Goal: Navigation & Orientation: Find specific page/section

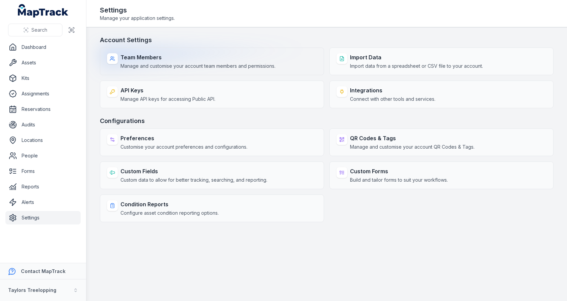
click at [198, 59] on strong "Team Members" at bounding box center [198, 57] width 155 height 8
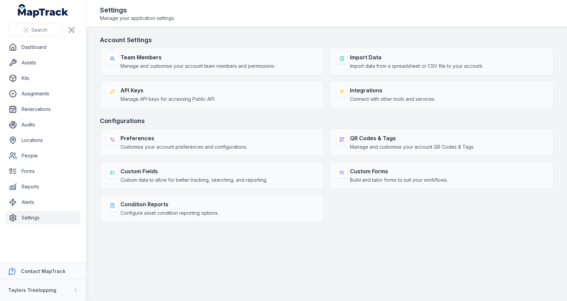
click at [281, 39] on h3 "Account Settings" at bounding box center [327, 39] width 454 height 9
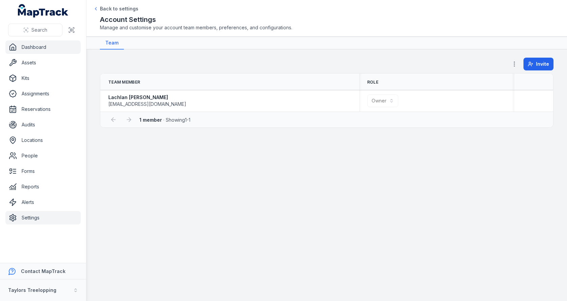
click at [45, 44] on link "Dashboard" at bounding box center [42, 48] width 75 height 14
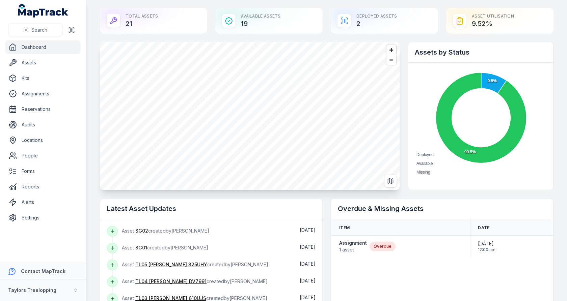
click at [98, 70] on main "Total Assets 21 Available Assets 19 Deployed Assets 2 Asset utilisation 9.52 % …" at bounding box center [326, 150] width 481 height 301
click at [21, 221] on link "Settings" at bounding box center [42, 218] width 75 height 14
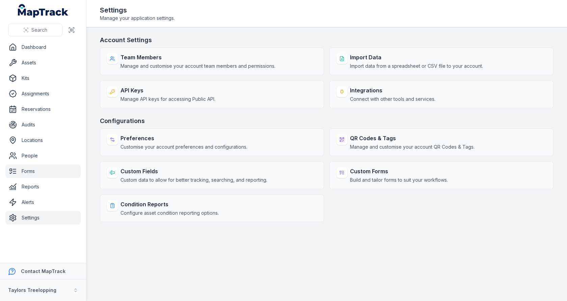
click at [48, 169] on link "Forms" at bounding box center [42, 172] width 75 height 14
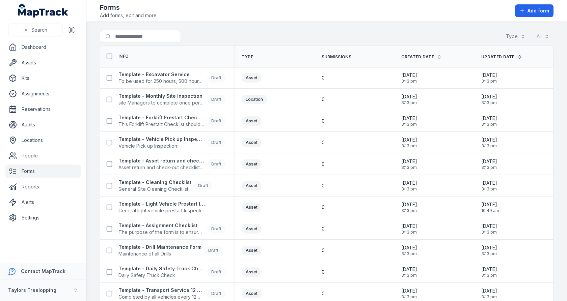
click at [44, 170] on link "Forms" at bounding box center [42, 172] width 75 height 14
click at [351, 125] on div "0" at bounding box center [354, 121] width 80 height 12
click at [291, 139] on div "Asset" at bounding box center [274, 142] width 64 height 9
click at [19, 292] on strong "Taylors Treelopping" at bounding box center [32, 291] width 48 height 6
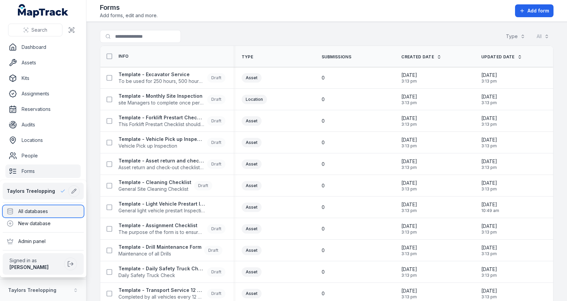
click at [43, 215] on div "All databases" at bounding box center [43, 212] width 81 height 12
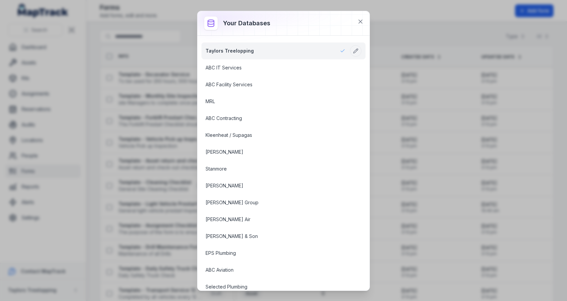
scroll to position [732, 0]
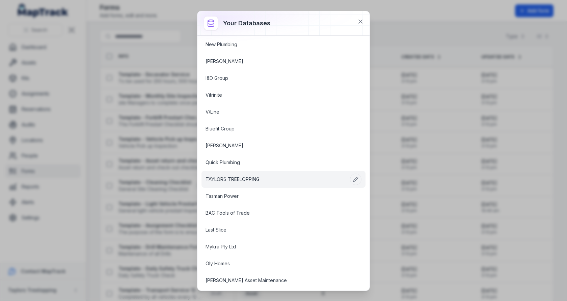
click at [256, 176] on link "TAYLORS TREELOPPING" at bounding box center [276, 179] width 140 height 7
